Goal: Information Seeking & Learning: Learn about a topic

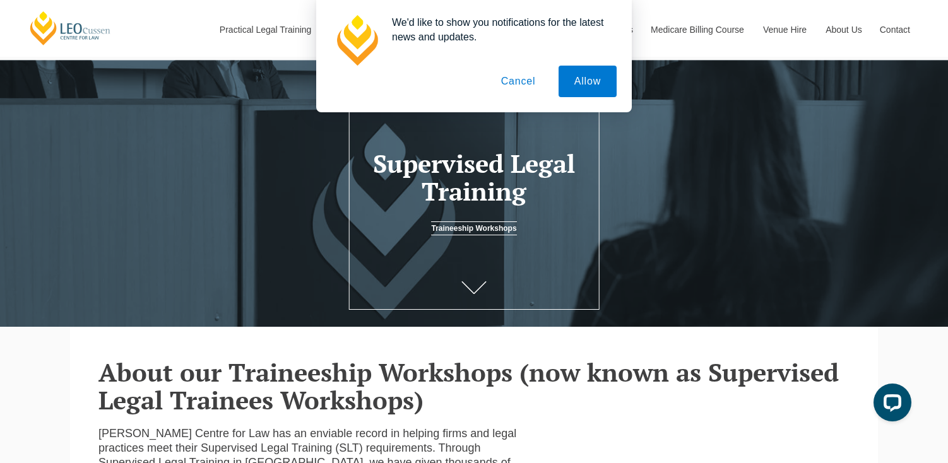
click at [528, 85] on button "Cancel" at bounding box center [518, 82] width 66 height 32
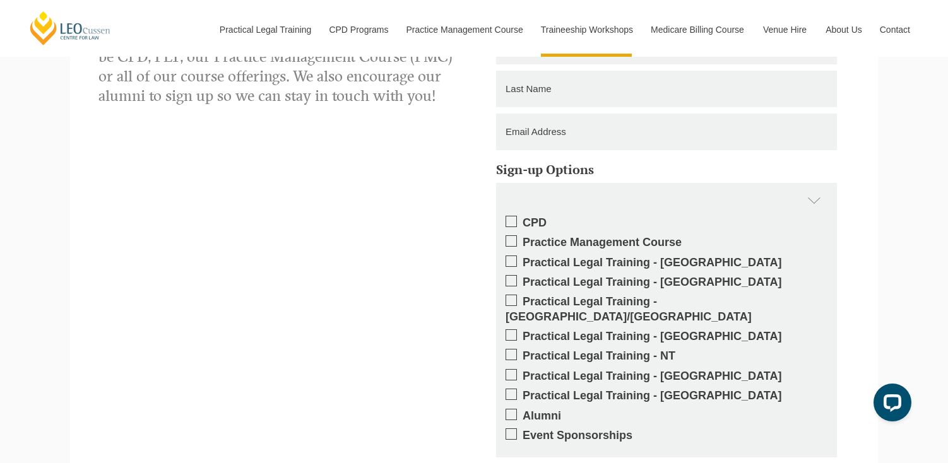
scroll to position [1619, 0]
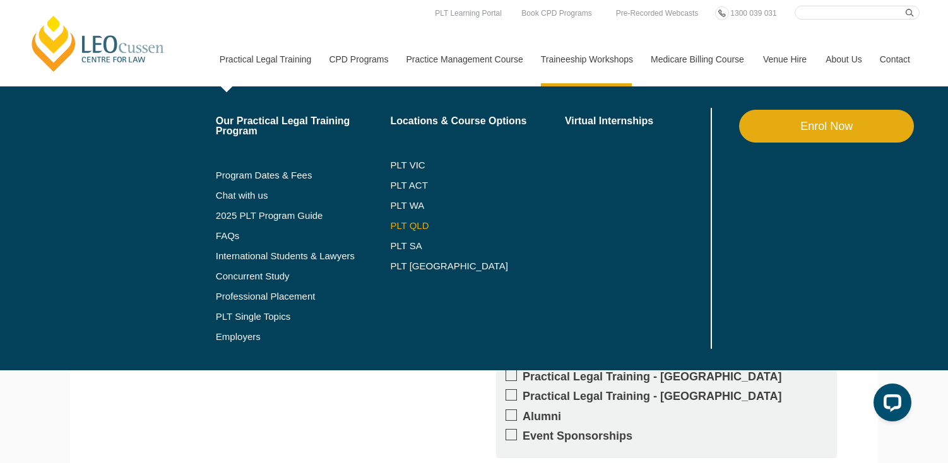
click at [409, 224] on link "PLT QLD" at bounding box center [477, 226] width 175 height 10
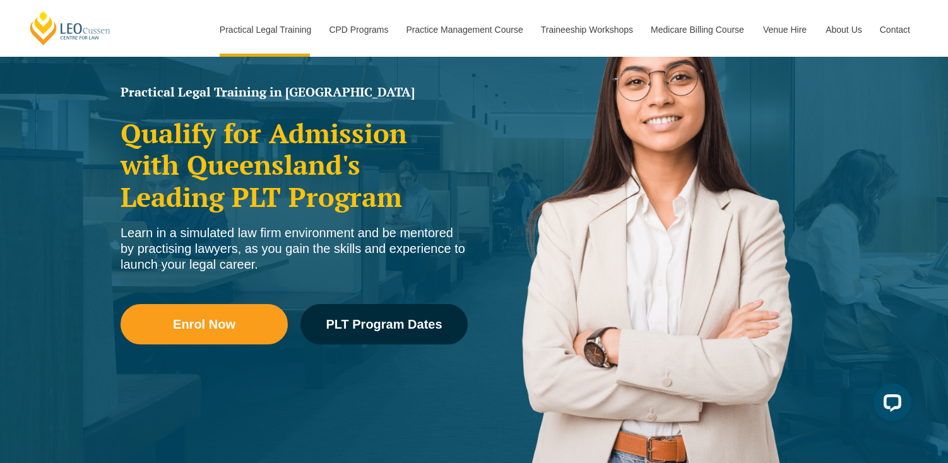
scroll to position [153, 0]
